Goal: Task Accomplishment & Management: Manage account settings

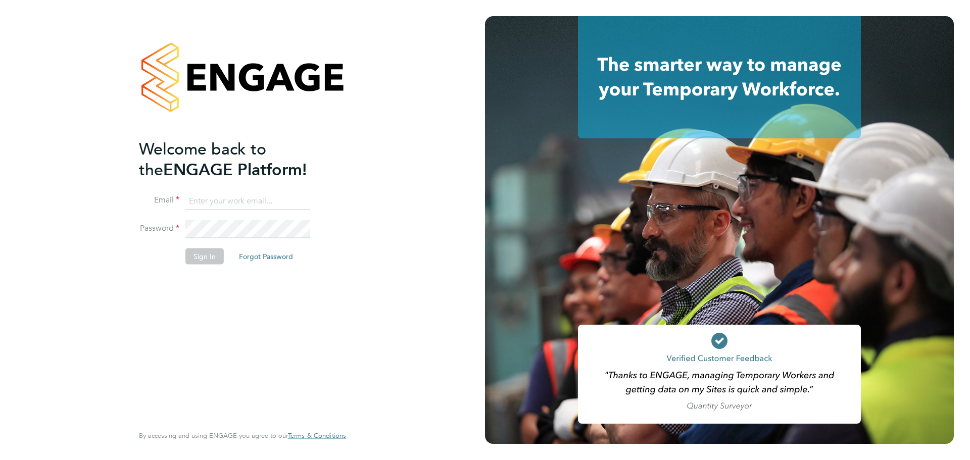
type input "rosa.oliver@wates.co.uk"
click at [219, 258] on button "Sign In" at bounding box center [204, 256] width 38 height 16
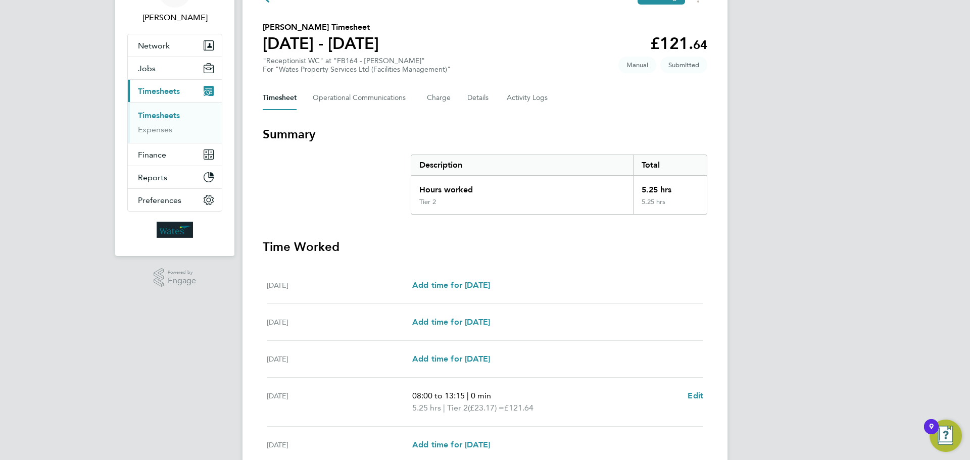
scroll to position [202, 0]
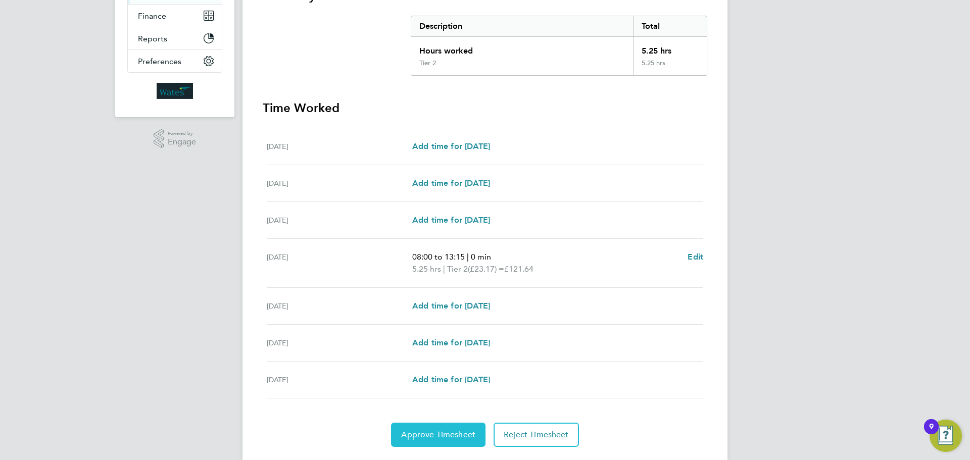
click at [424, 431] on span "Approve Timesheet" at bounding box center [438, 435] width 74 height 10
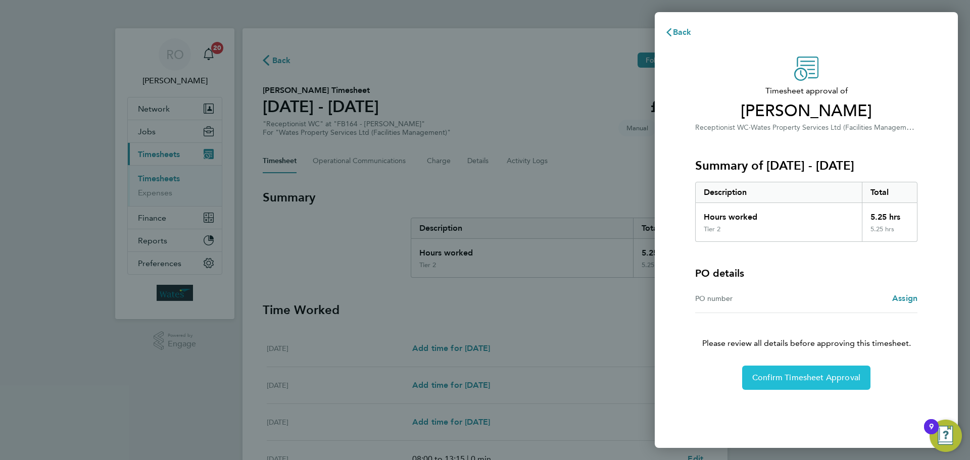
click at [800, 377] on span "Confirm Timesheet Approval" at bounding box center [806, 378] width 108 height 10
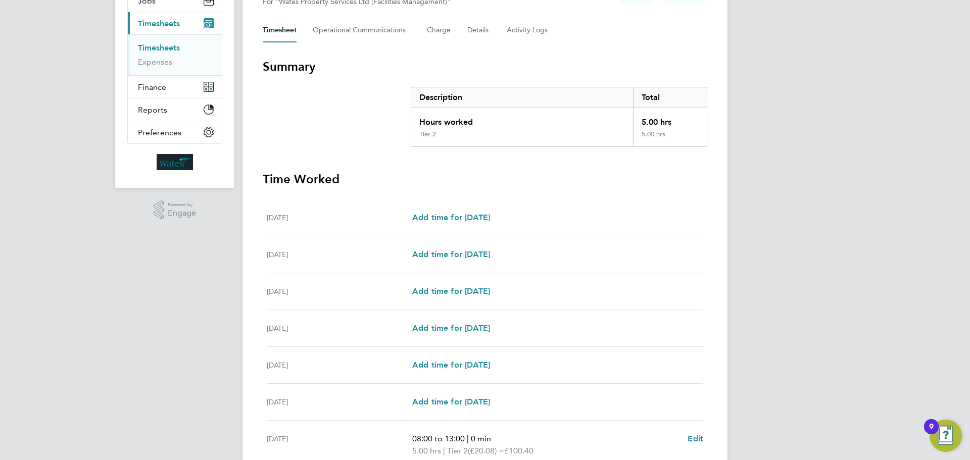
scroll to position [229, 0]
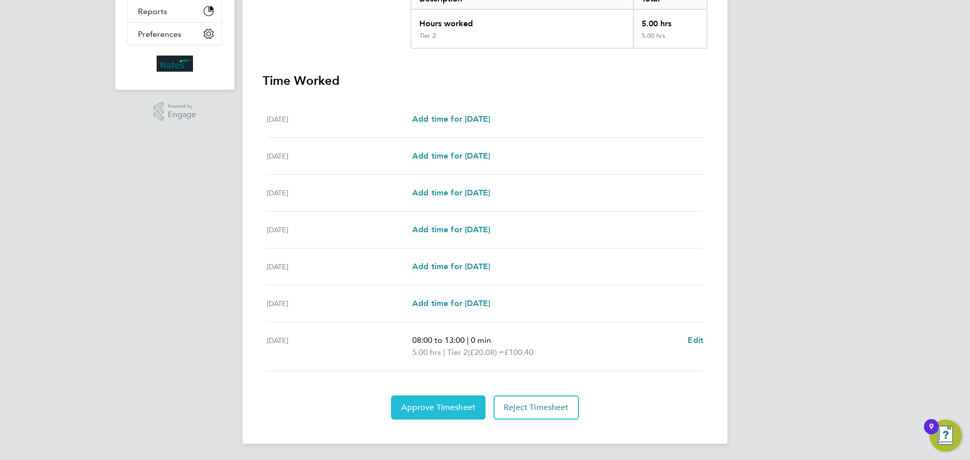
click at [424, 413] on button "Approve Timesheet" at bounding box center [438, 407] width 94 height 24
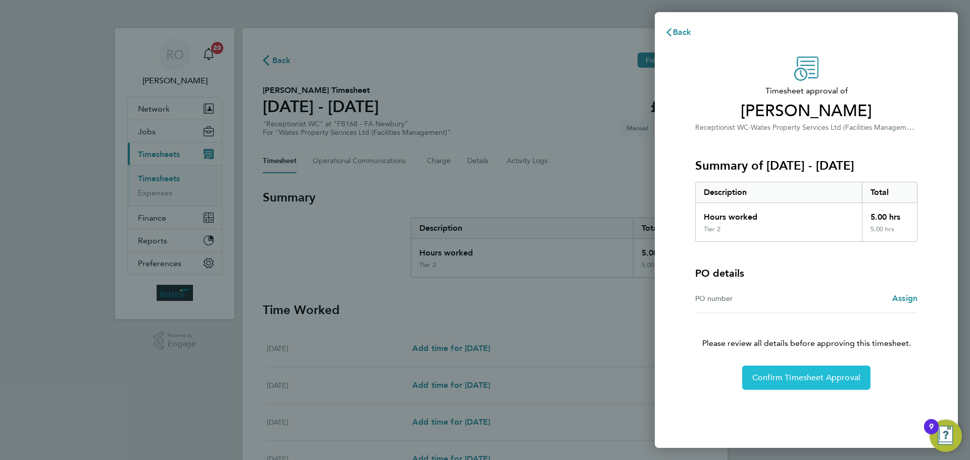
click at [843, 381] on span "Confirm Timesheet Approval" at bounding box center [806, 378] width 108 height 10
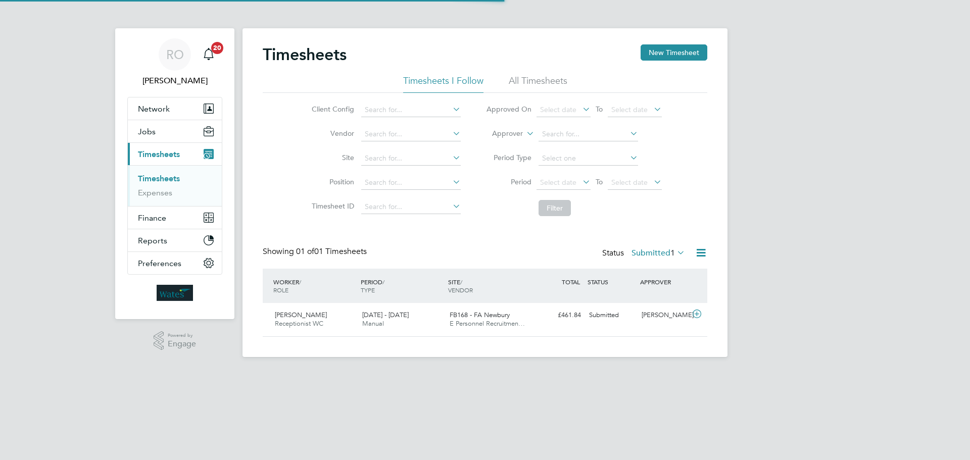
scroll to position [26, 88]
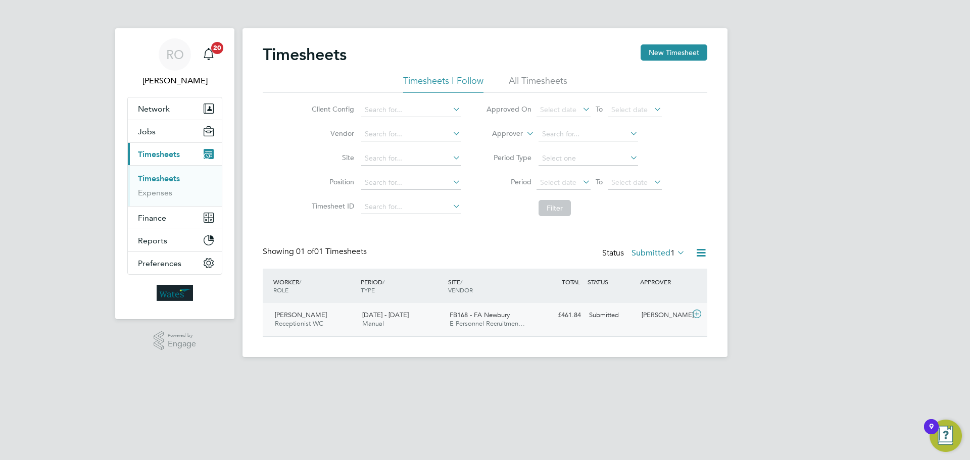
click at [300, 317] on span "Sharon Anderson" at bounding box center [301, 315] width 52 height 9
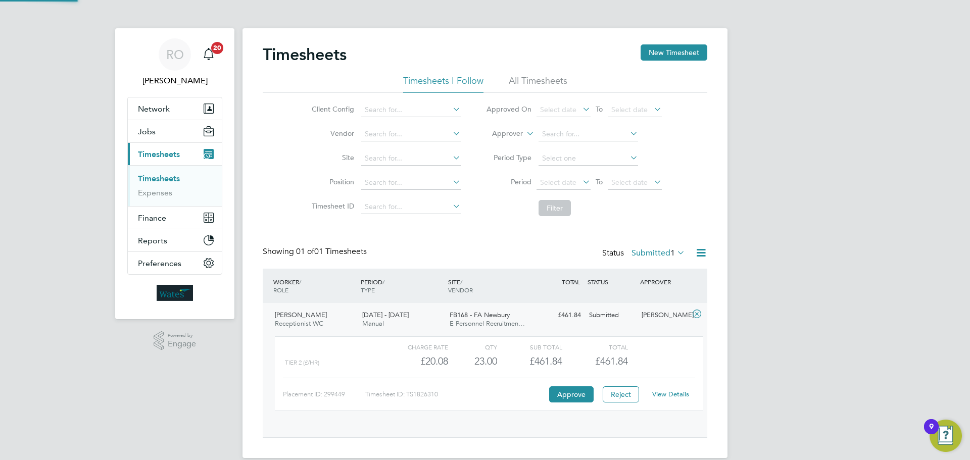
scroll to position [17, 98]
click at [282, 316] on span "Sharon Anderson" at bounding box center [301, 315] width 52 height 9
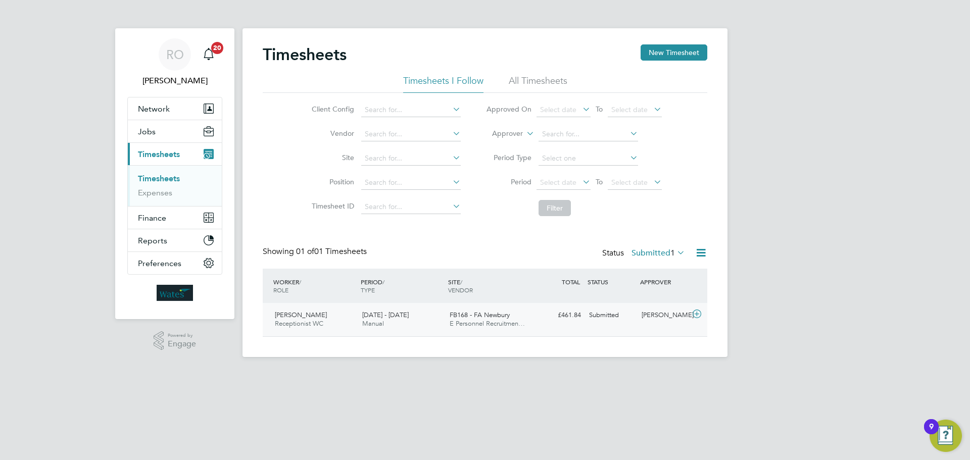
click at [487, 317] on span "FB168 - FA Newbury" at bounding box center [480, 315] width 60 height 9
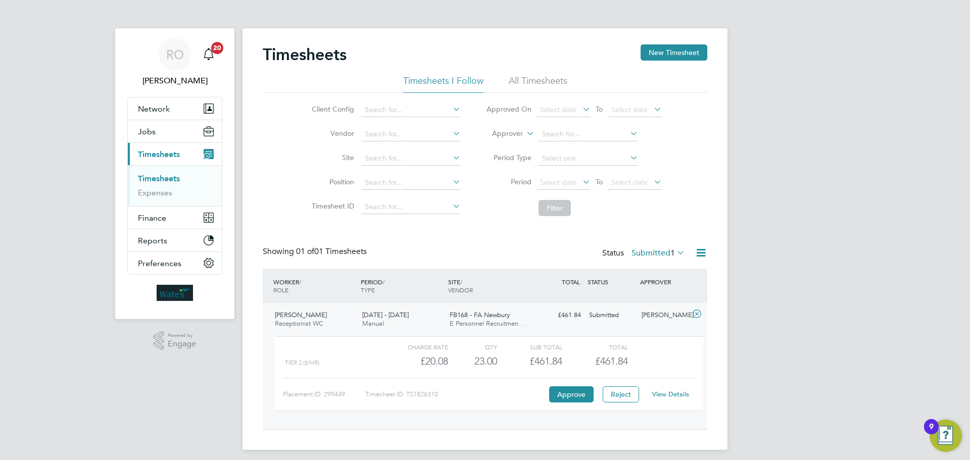
click at [396, 394] on div "Timesheet ID: TS1826310" at bounding box center [455, 394] width 181 height 16
drag, startPoint x: 489, startPoint y: 359, endPoint x: 503, endPoint y: 358, distance: 13.6
click at [489, 358] on div "23.00" at bounding box center [472, 361] width 49 height 17
click at [665, 392] on link "View Details" at bounding box center [670, 394] width 37 height 9
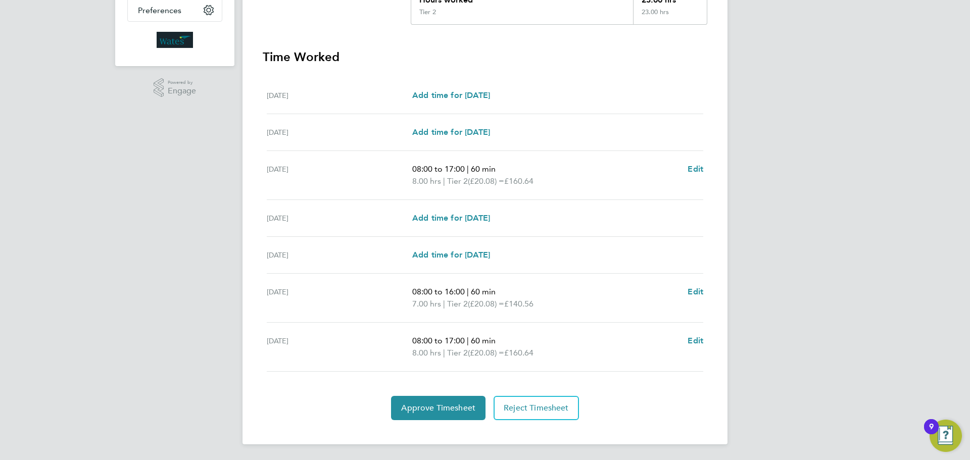
scroll to position [254, 0]
click at [470, 413] on button "Approve Timesheet" at bounding box center [438, 407] width 94 height 24
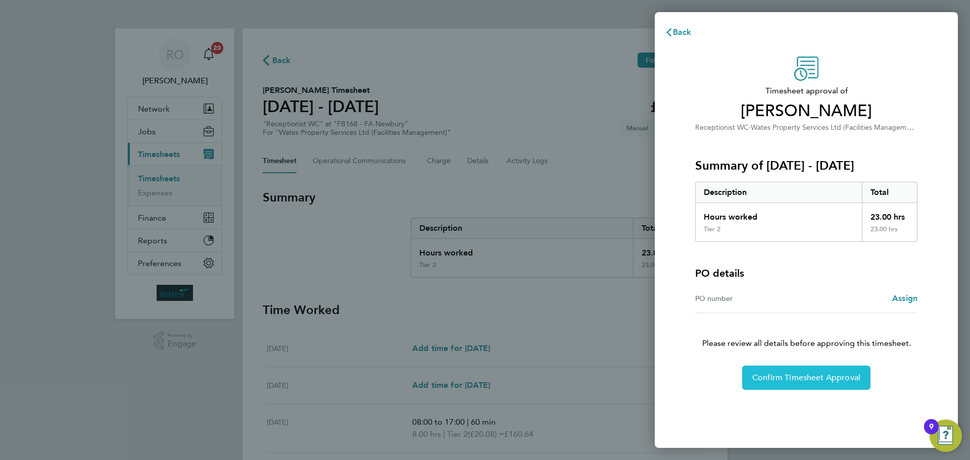
click at [821, 383] on button "Confirm Timesheet Approval" at bounding box center [806, 378] width 128 height 24
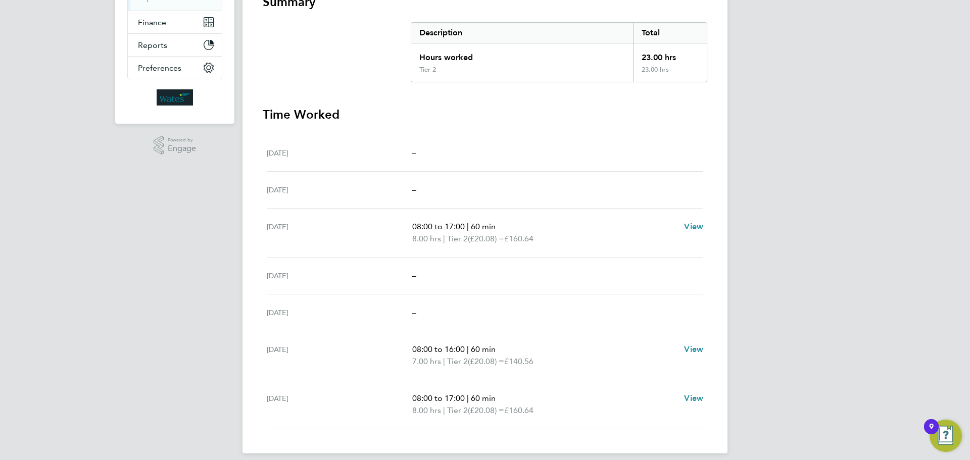
scroll to position [205, 0]
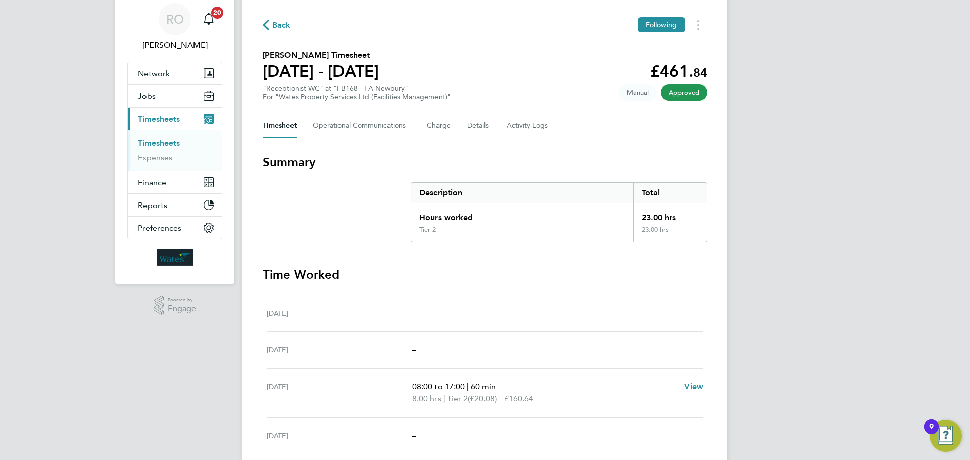
scroll to position [3, 0]
